Goal: Check status: Check status

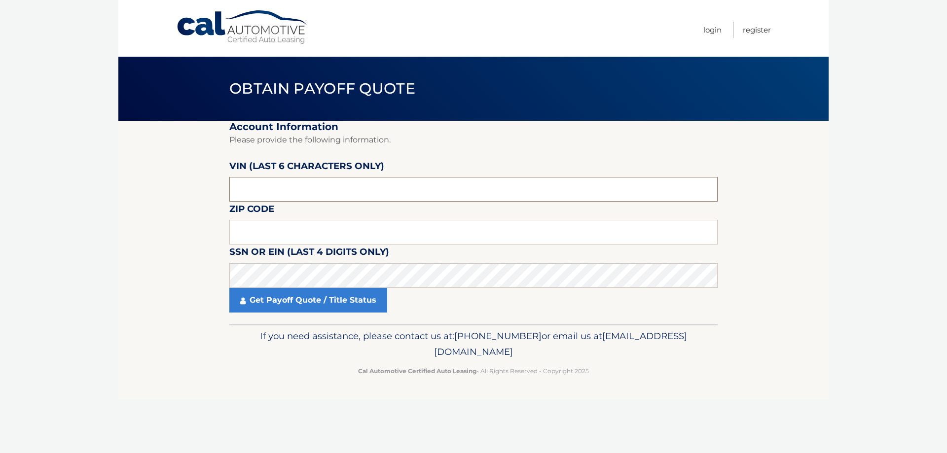
click at [283, 194] on input "text" at bounding box center [473, 189] width 488 height 25
drag, startPoint x: 280, startPoint y: 194, endPoint x: 167, endPoint y: 201, distance: 113.6
click at [167, 201] on section "Account Information Please provide the following information. VIN (last 6 chara…" at bounding box center [473, 223] width 710 height 204
paste input "324191"
type input "324191"
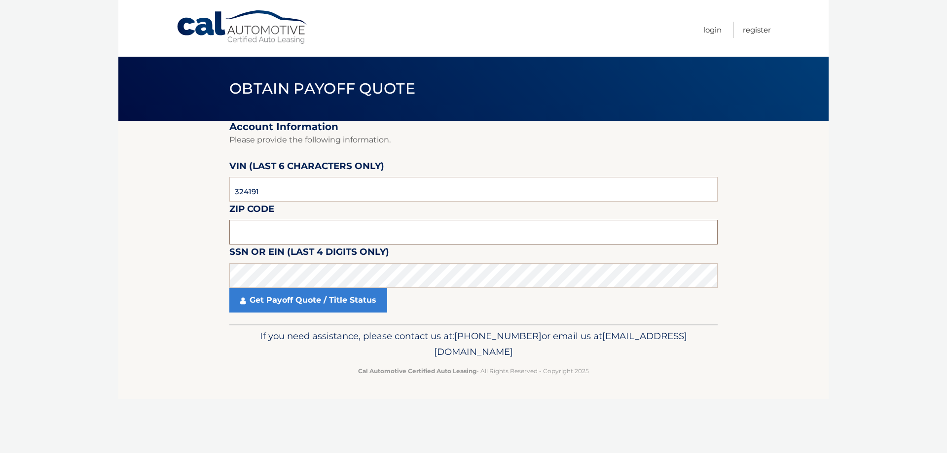
click at [265, 231] on input "text" at bounding box center [473, 232] width 488 height 25
type input "10533"
click at [140, 292] on section "Account Information Please provide the following information. VIN (last 6 chara…" at bounding box center [473, 223] width 710 height 204
click at [283, 301] on link "Get Payoff Quote / Title Status" at bounding box center [308, 300] width 158 height 25
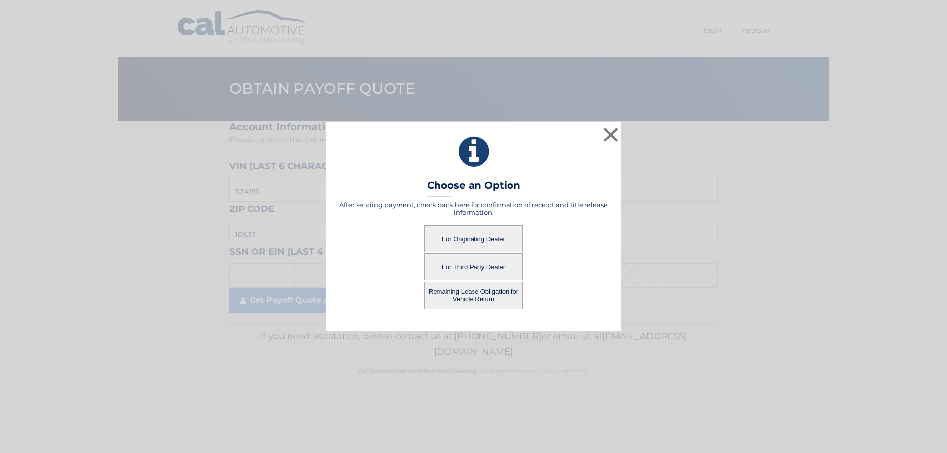
click at [484, 240] on button "For Originating Dealer" at bounding box center [473, 238] width 99 height 27
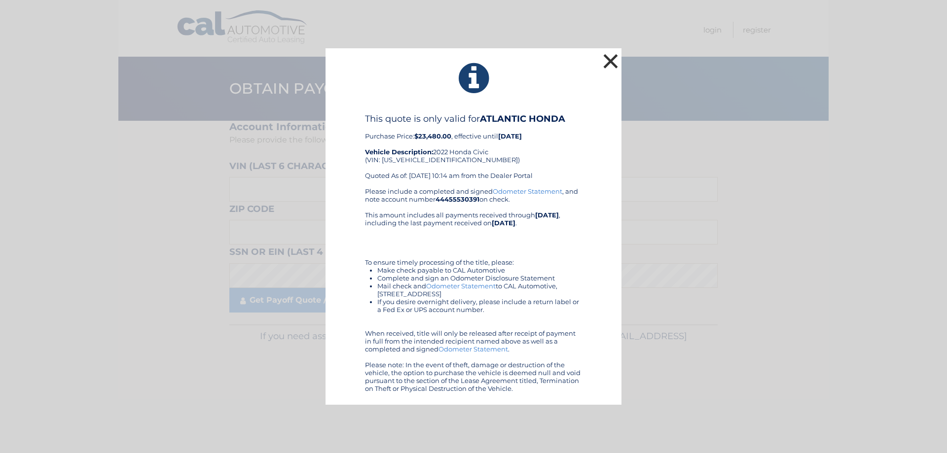
click at [608, 61] on button "×" at bounding box center [611, 61] width 20 height 20
